Goal: Task Accomplishment & Management: Manage account settings

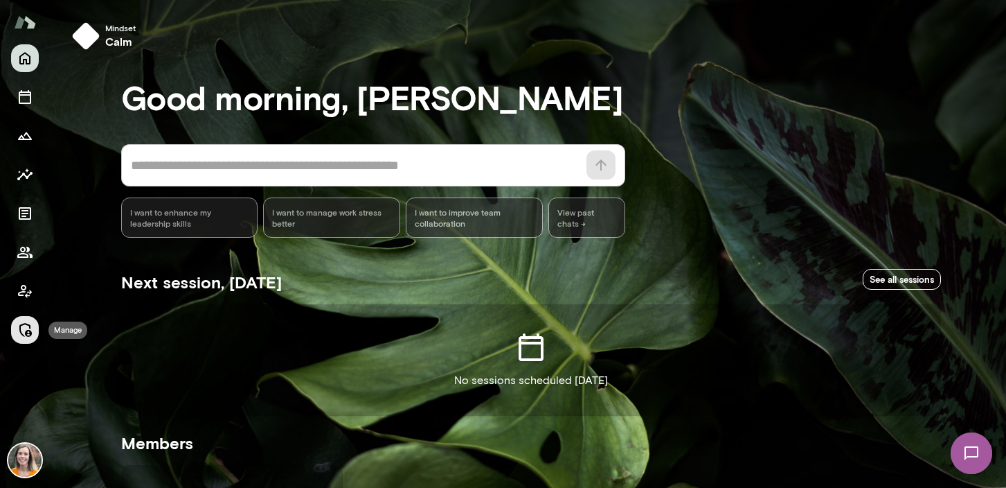
click at [25, 326] on icon "Manage" at bounding box center [25, 329] width 17 height 17
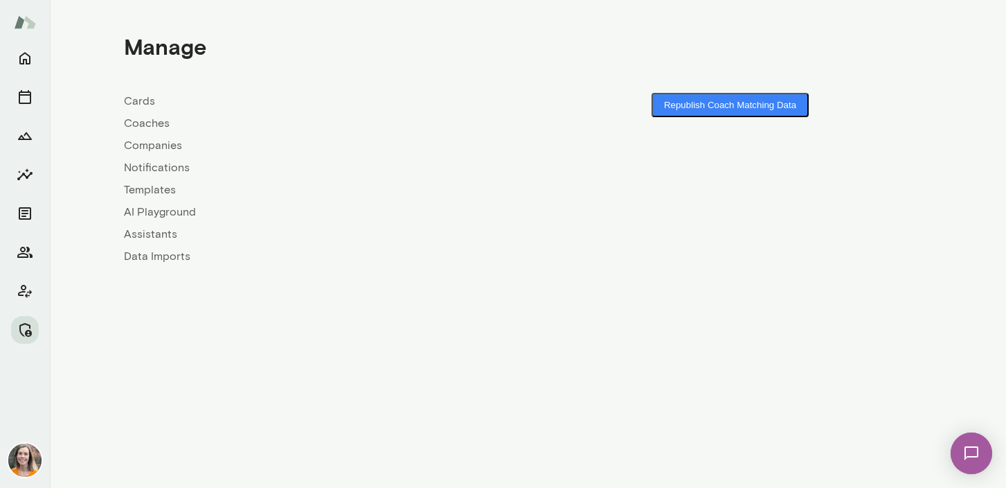
click at [138, 127] on link "Coaches" at bounding box center [326, 123] width 404 height 17
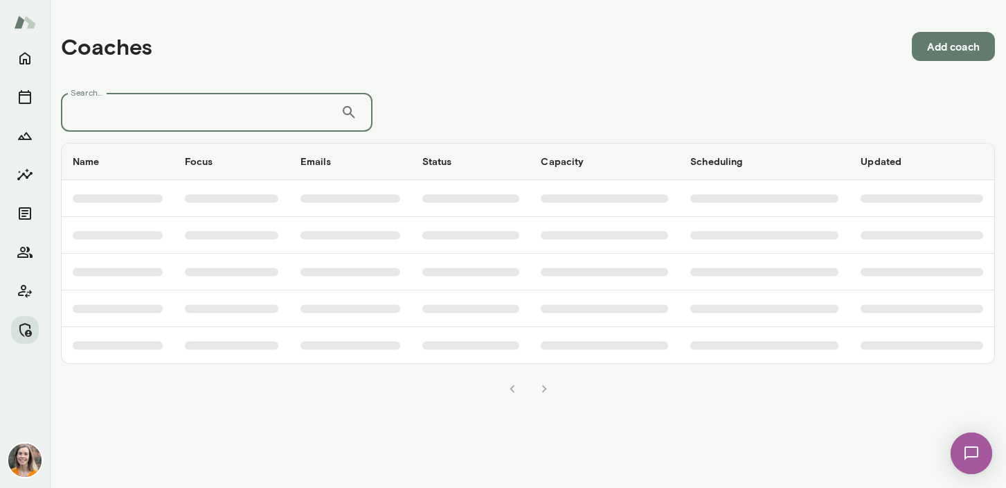
click at [145, 114] on input "Search..." at bounding box center [201, 112] width 280 height 39
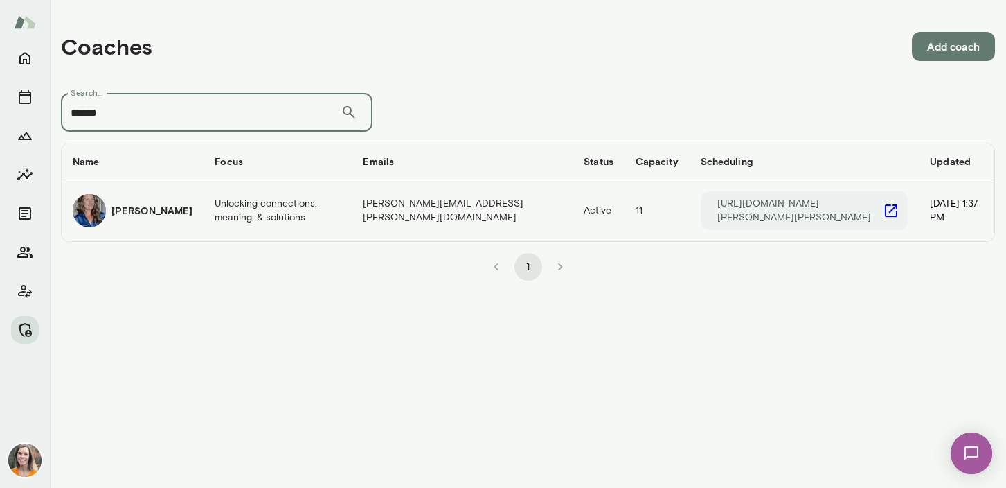
type input "******"
click at [180, 210] on h6 "[PERSON_NAME]" at bounding box center [151, 211] width 81 height 14
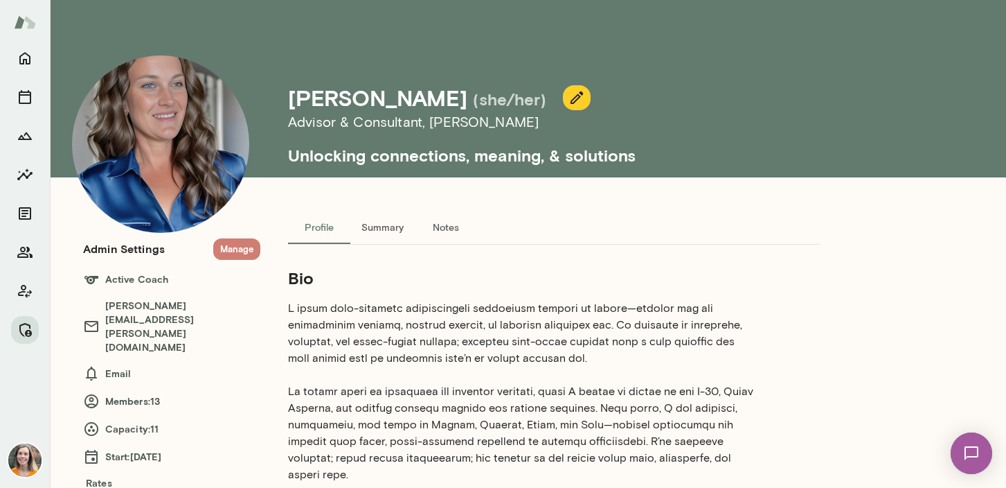
click at [231, 253] on button "Manage" at bounding box center [236, 248] width 47 height 21
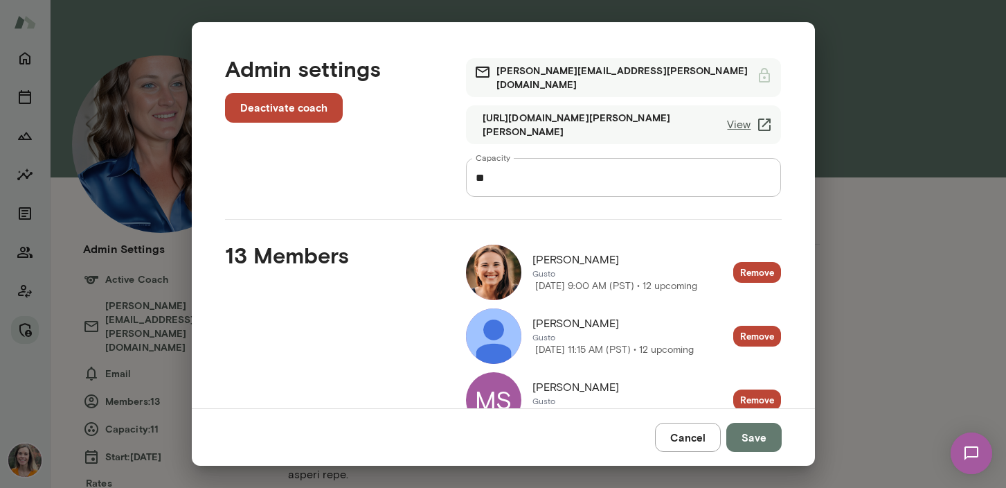
click at [695, 438] on button "Cancel" at bounding box center [688, 436] width 66 height 29
